Goal: Task Accomplishment & Management: Use online tool/utility

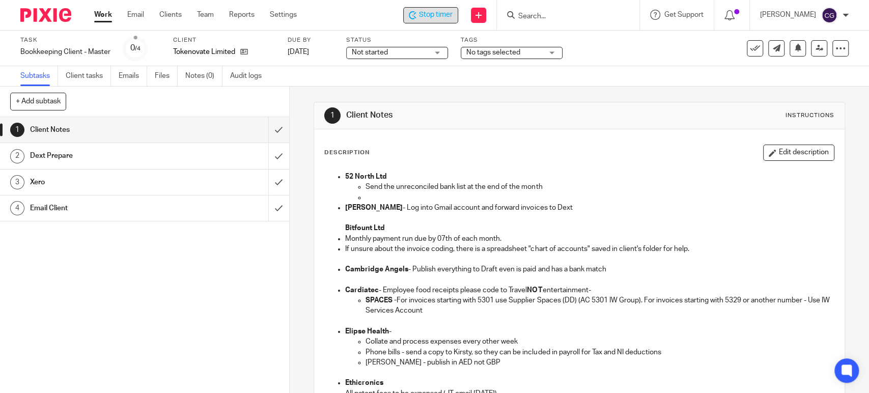
click at [442, 17] on span "Stop timer" at bounding box center [436, 15] width 34 height 11
click at [416, 11] on icon at bounding box center [413, 15] width 8 height 8
click at [443, 15] on span "Start timer" at bounding box center [435, 15] width 35 height 11
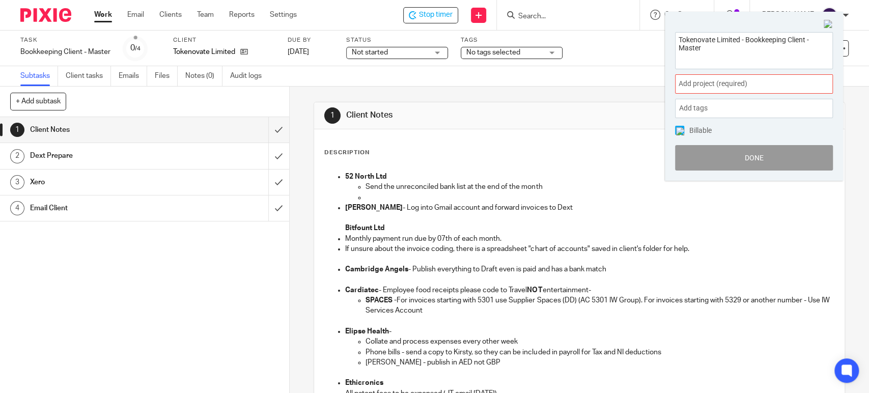
click at [741, 81] on span "Add project (required) :" at bounding box center [743, 83] width 128 height 11
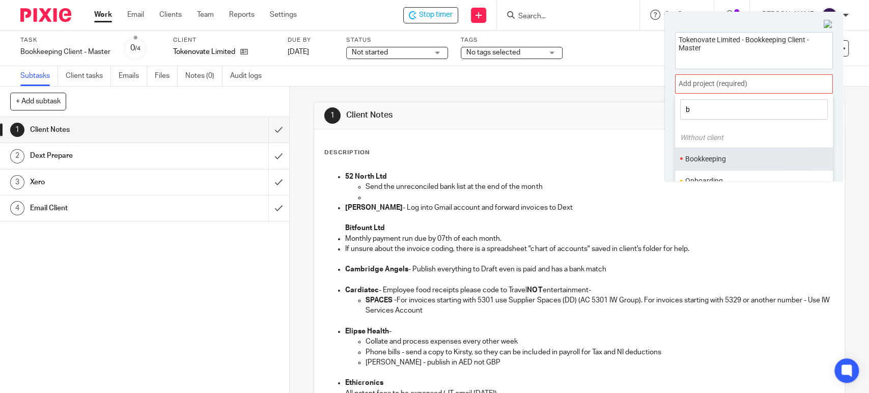
type input "b"
click at [712, 163] on li "Bookkeeping" at bounding box center [751, 159] width 133 height 11
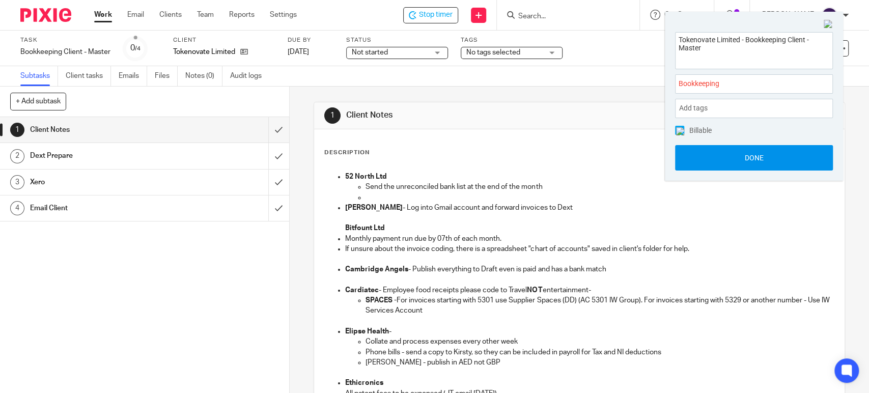
click at [753, 150] on button "Done" at bounding box center [754, 157] width 158 height 25
